Goal: Check status

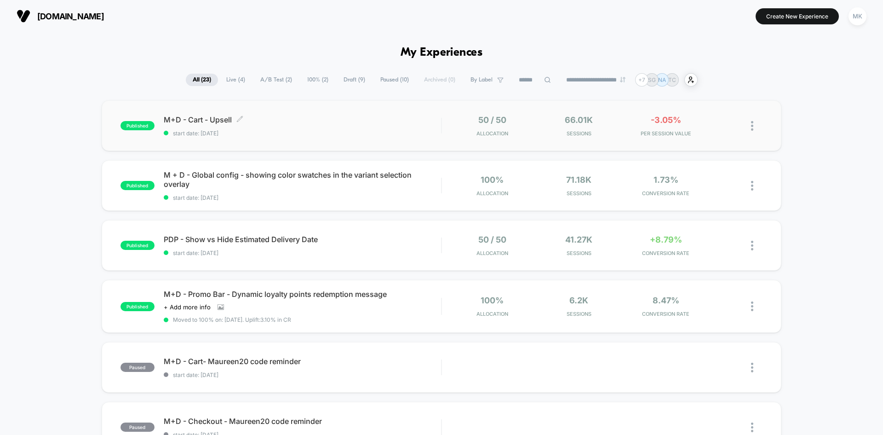
click at [366, 132] on span "start date: [DATE]" at bounding box center [302, 133] width 277 height 7
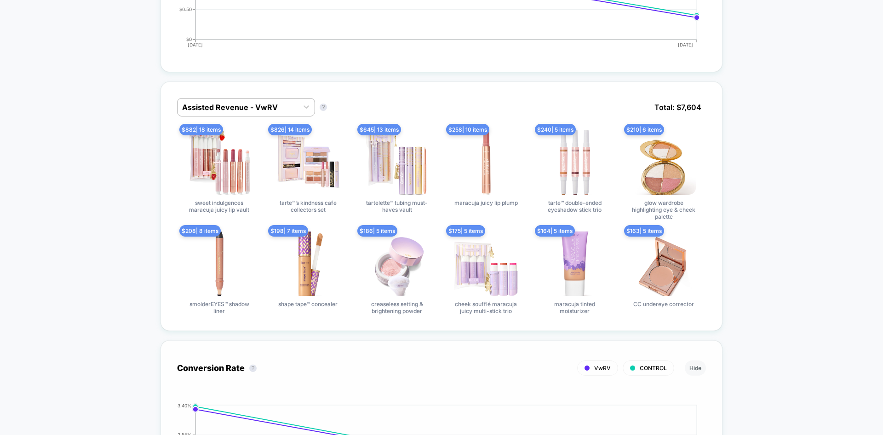
scroll to position [544, 0]
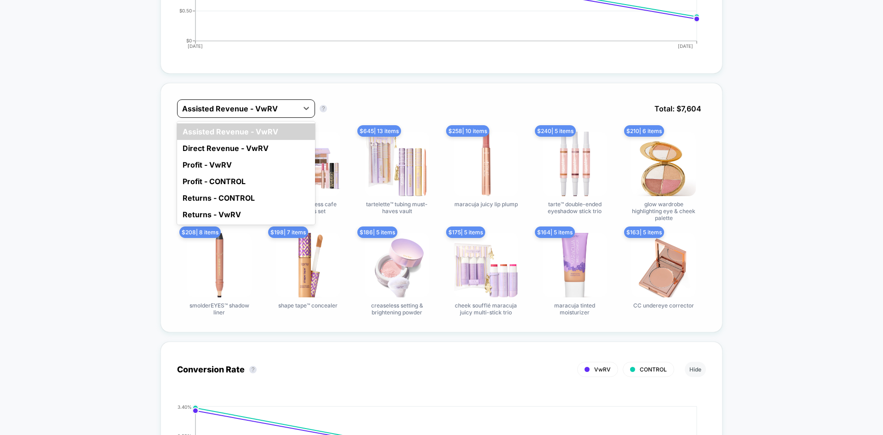
click at [261, 103] on div at bounding box center [237, 108] width 111 height 11
click at [230, 147] on div "Direct Revenue - VwRV" at bounding box center [246, 148] width 138 height 17
